Goal: Submit feedback/report problem

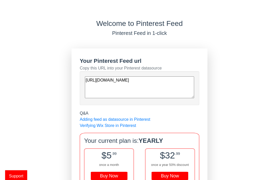
scroll to position [33, 0]
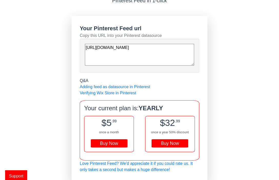
click at [21, 175] on span "Support" at bounding box center [16, 176] width 22 height 12
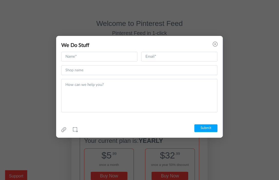
scroll to position [0, 0]
click at [95, 56] on input "text" at bounding box center [99, 57] width 76 height 10
click at [99, 60] on input "text" at bounding box center [99, 57] width 76 height 10
click at [83, 71] on input "text" at bounding box center [139, 70] width 156 height 10
click at [215, 46] on use at bounding box center [215, 44] width 5 height 5
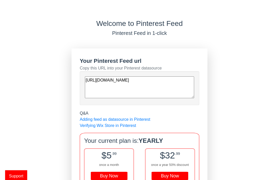
scroll to position [33, 0]
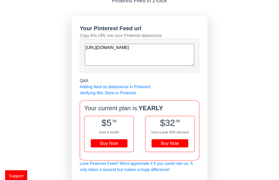
click at [172, 146] on div "Buy Now" at bounding box center [170, 143] width 37 height 8
click at [18, 171] on span "Support" at bounding box center [16, 176] width 22 height 12
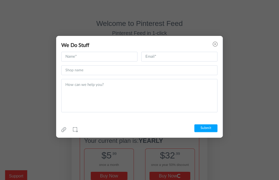
scroll to position [0, 0]
click at [109, 57] on input "text" at bounding box center [99, 57] width 76 height 10
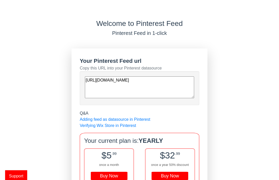
scroll to position [33, 0]
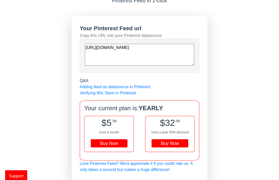
click at [168, 146] on div "Buy Now" at bounding box center [170, 143] width 37 height 8
click at [225, 38] on div "Welcome to Pinterest Feed Pinterest Feed in 1-click Your Pinterest Feed url Cop…" at bounding box center [139, 84] width 279 height 195
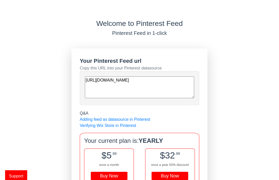
click at [19, 175] on span "Support" at bounding box center [16, 176] width 22 height 12
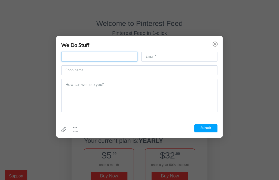
click at [97, 56] on input "text" at bounding box center [99, 57] width 76 height 10
type input "g"
type input "GALONNIER"
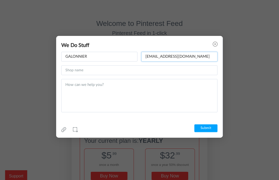
type input "veromaboutique@gmail.com"
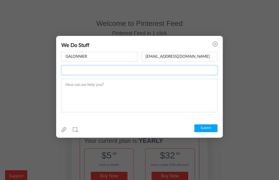
type input "V"
type input "veroma boutique (www.veroma-boutique.com)"
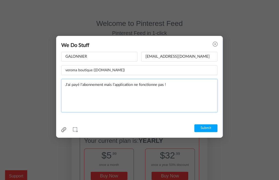
type textarea "J'ai payé l'abonnement mais l'application ne fonctionne pas !"
click at [64, 130] on icon at bounding box center [63, 129] width 5 height 5
type input "C:\fakepath\1200730959.pdf"
drag, startPoint x: 174, startPoint y: 85, endPoint x: -13, endPoint y: 85, distance: 186.4
click at [0, 85] on html "Welcome to Pinterest Feed Pinterest Feed in 1-click Your Pinterest Feed url Cop…" at bounding box center [139, 90] width 279 height 180
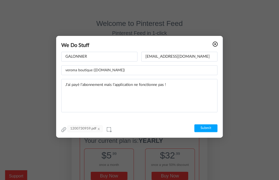
click at [215, 45] on use at bounding box center [215, 44] width 5 height 5
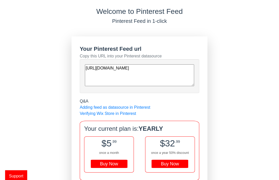
scroll to position [12, 0]
click at [18, 176] on span "Support" at bounding box center [16, 176] width 22 height 12
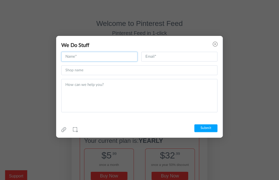
click at [76, 60] on input "text" at bounding box center [99, 57] width 76 height 10
type input "Galonnier"
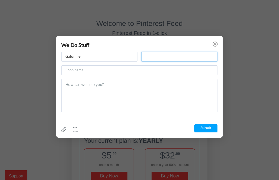
type input "m"
type input "veromaboutique@gmail.com"
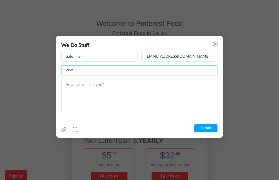
type input "W"
type input "www.veroma-boutique.com"
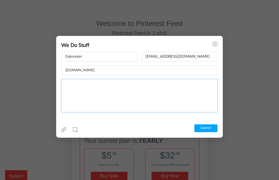
paste textarea "J'ai payé l'abonnement mais l'application ne fonctionne pas !"
type textarea "J'ai payé l'abonnement mais l'application ne fonctionne pas !"
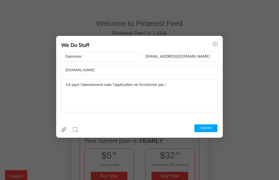
click at [65, 129] on icon at bounding box center [63, 129] width 5 height 5
type input "C:\fakepath\1200730959.pdf"
click at [62, 130] on icon at bounding box center [63, 129] width 5 height 5
click at [107, 131] on icon at bounding box center [109, 129] width 5 height 5
click at [64, 129] on use at bounding box center [63, 129] width 5 height 5
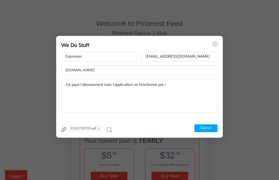
click at [64, 129] on icon at bounding box center [63, 129] width 5 height 5
click at [205, 129] on input "Submit" at bounding box center [206, 129] width 23 height 8
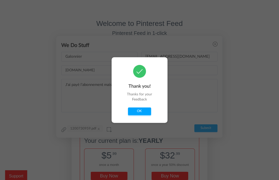
click at [134, 112] on button "OK" at bounding box center [139, 112] width 23 height 8
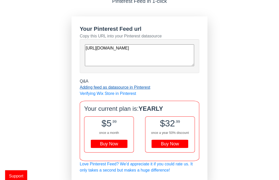
scroll to position [33, 0]
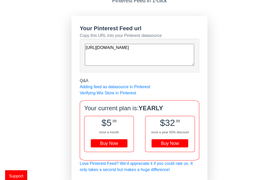
click at [21, 173] on span "Support" at bounding box center [16, 176] width 22 height 12
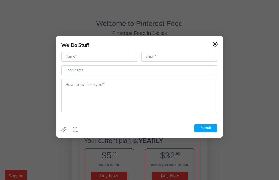
click at [215, 45] on icon at bounding box center [215, 44] width 5 height 5
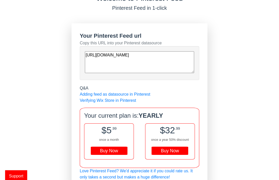
scroll to position [33, 0]
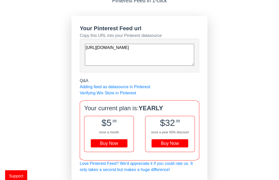
click at [86, 80] on div "Q&A" at bounding box center [140, 81] width 120 height 6
click at [104, 94] on link "Verifying Wix Store in Pinterest" at bounding box center [108, 93] width 56 height 4
click at [127, 91] on link "Verifying Wix Store in Pinterest" at bounding box center [108, 93] width 56 height 4
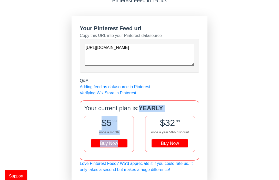
drag, startPoint x: 139, startPoint y: 106, endPoint x: 147, endPoint y: 121, distance: 17.0
click at [147, 121] on div "Your current plan is: YEARLY $5 .99 once a month Buy Now $32 .99 once a year 50…" at bounding box center [140, 130] width 120 height 61
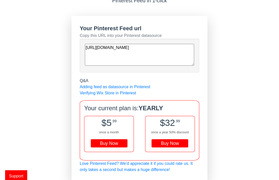
click at [153, 172] on div "Your Pinterest Feed url Copy this URL into your Pinterest datasource [URL][DOMA…" at bounding box center [140, 99] width 136 height 166
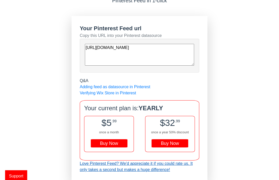
click at [153, 169] on link "Love Pinterest Feed? We'd appreciate it if you could rate us. It only takes a s…" at bounding box center [136, 167] width 113 height 11
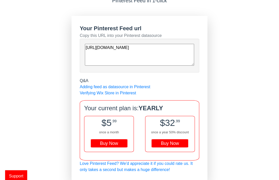
click at [94, 28] on div "Your Pinterest Feed url" at bounding box center [140, 28] width 120 height 8
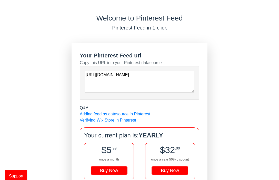
scroll to position [0, 0]
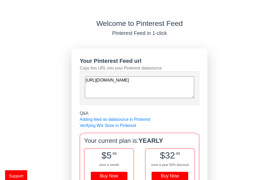
click at [148, 25] on h3 "Welcome to Pinterest Feed" at bounding box center [139, 23] width 279 height 9
drag, startPoint x: 153, startPoint y: 95, endPoint x: 79, endPoint y: 77, distance: 76.7
click at [79, 77] on div "Your Pinterest Feed url Copy this URL into your Pinterest datasource [URL][DOMA…" at bounding box center [140, 132] width 136 height 166
click at [130, 85] on textarea "[URL][DOMAIN_NAME]" at bounding box center [139, 88] width 109 height 22
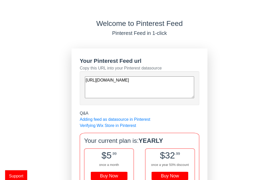
click at [130, 85] on textarea "[URL][DOMAIN_NAME]" at bounding box center [139, 88] width 109 height 22
